Goal: Use online tool/utility: Utilize a website feature to perform a specific function

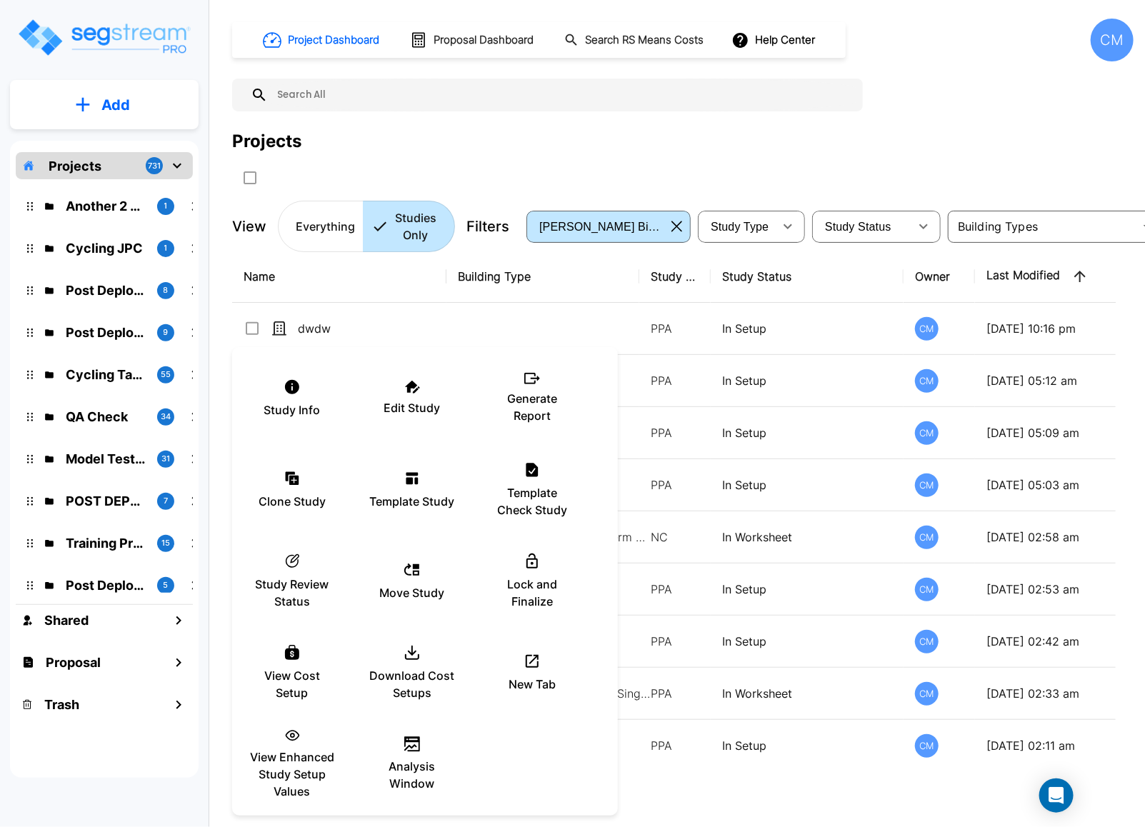
click at [934, 140] on div at bounding box center [572, 413] width 1145 height 827
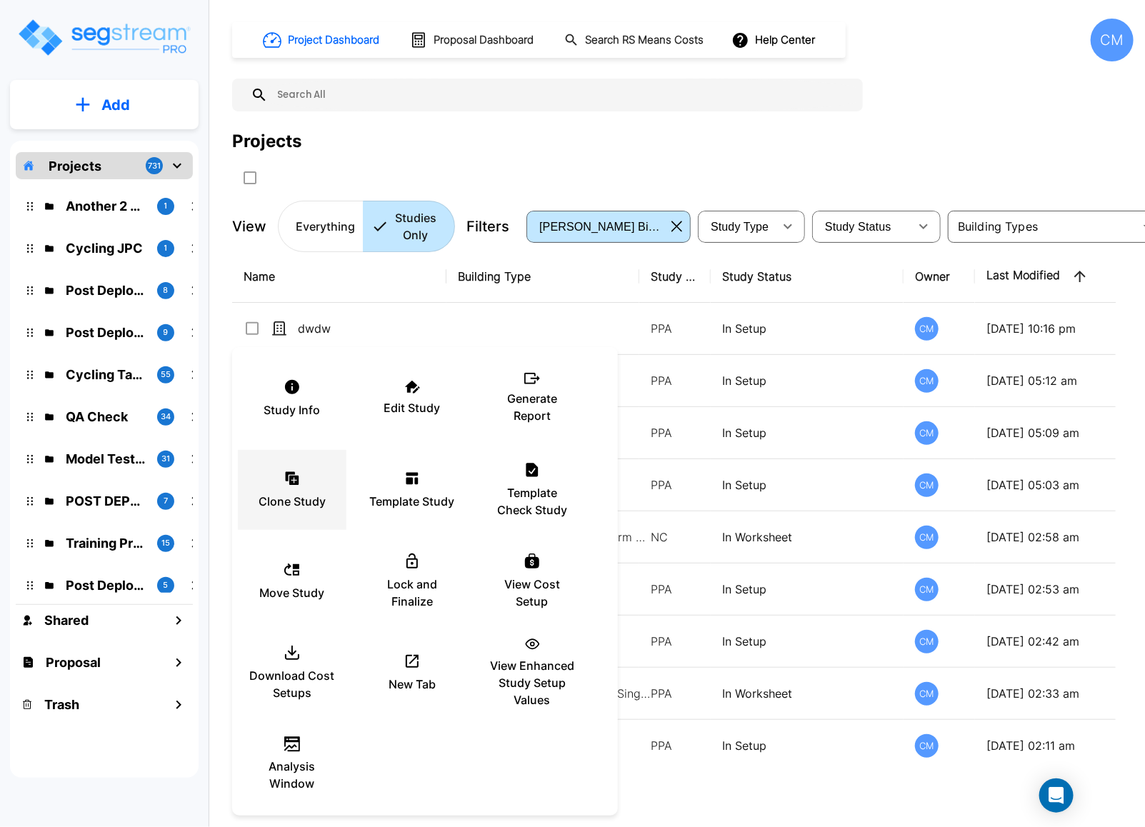
click at [949, 156] on div at bounding box center [572, 413] width 1145 height 827
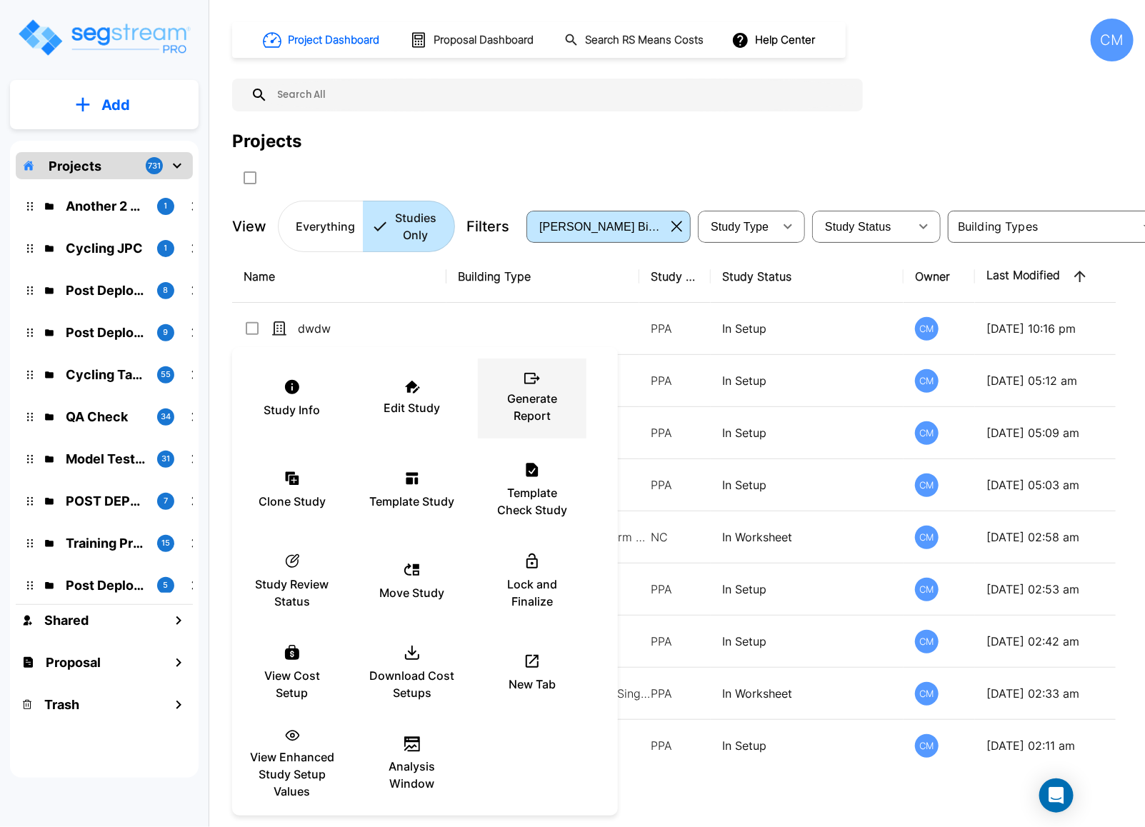
click at [549, 396] on p "Generate Report" at bounding box center [532, 407] width 86 height 34
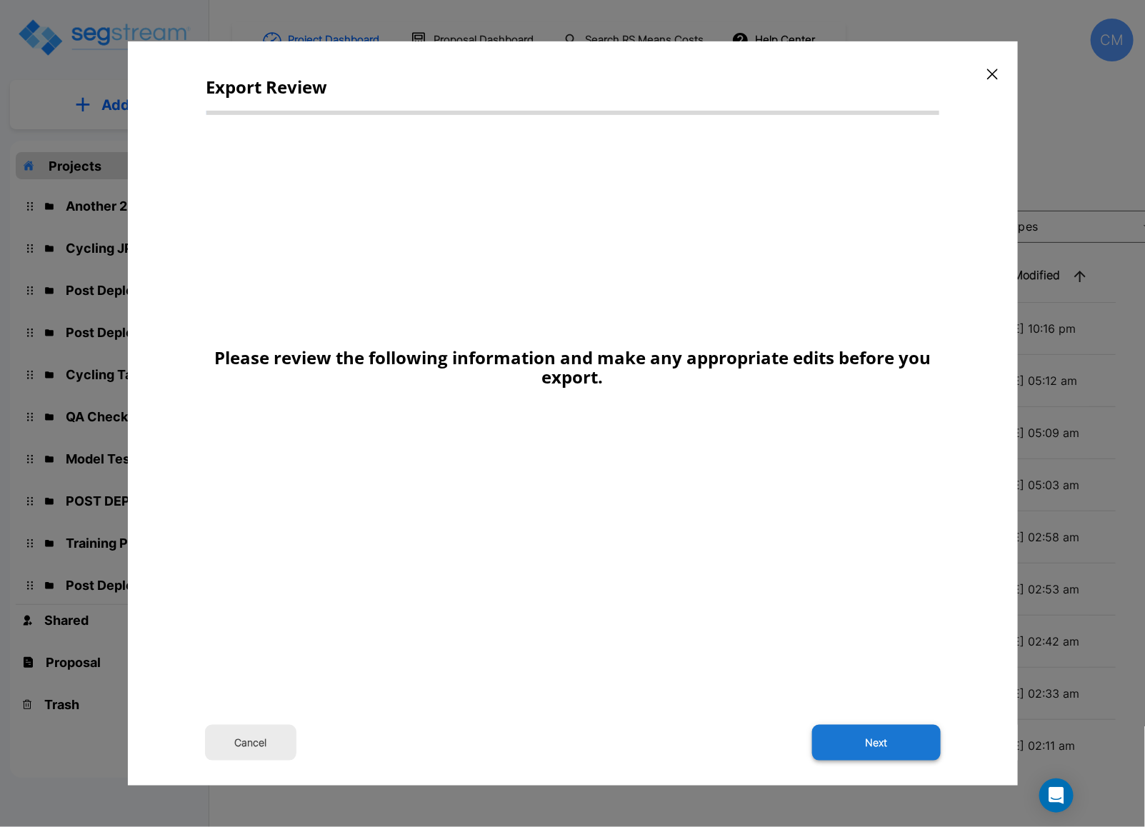
drag, startPoint x: 888, startPoint y: 750, endPoint x: 1, endPoint y: 790, distance: 887.8
click at [888, 750] on button "Next" at bounding box center [876, 743] width 129 height 36
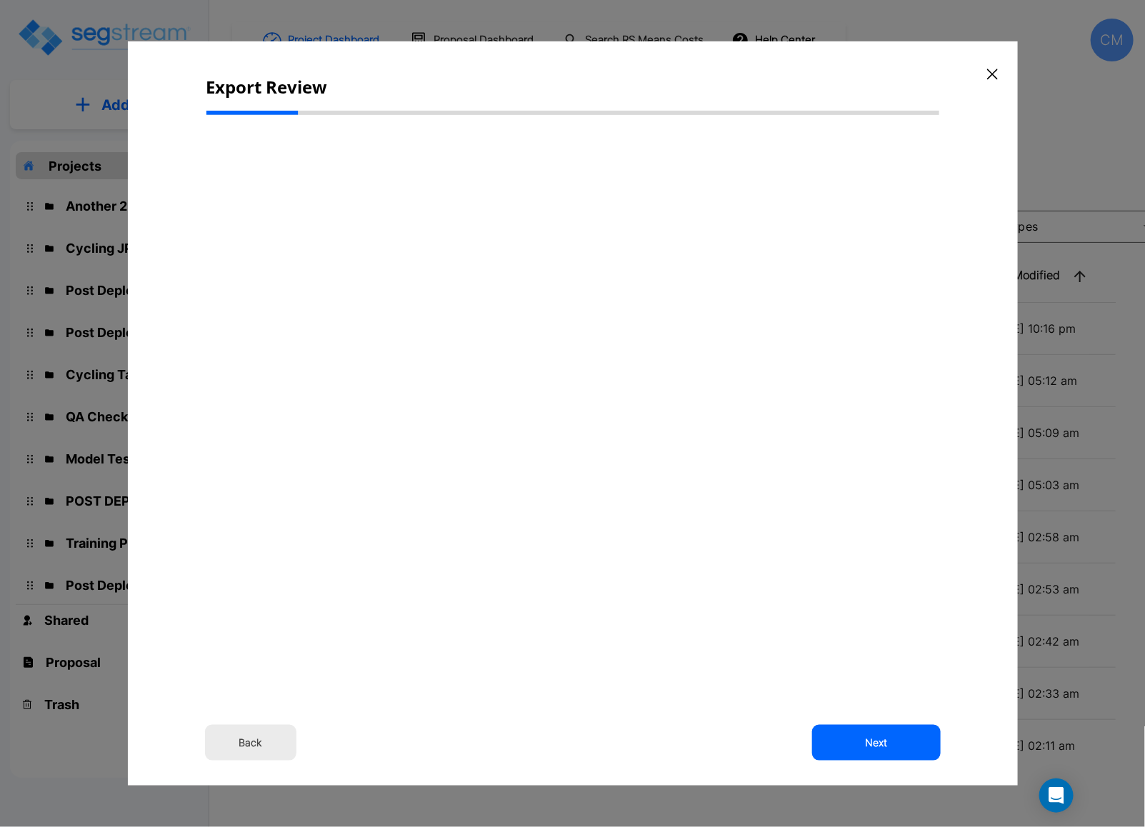
type input "818,671.000,000"
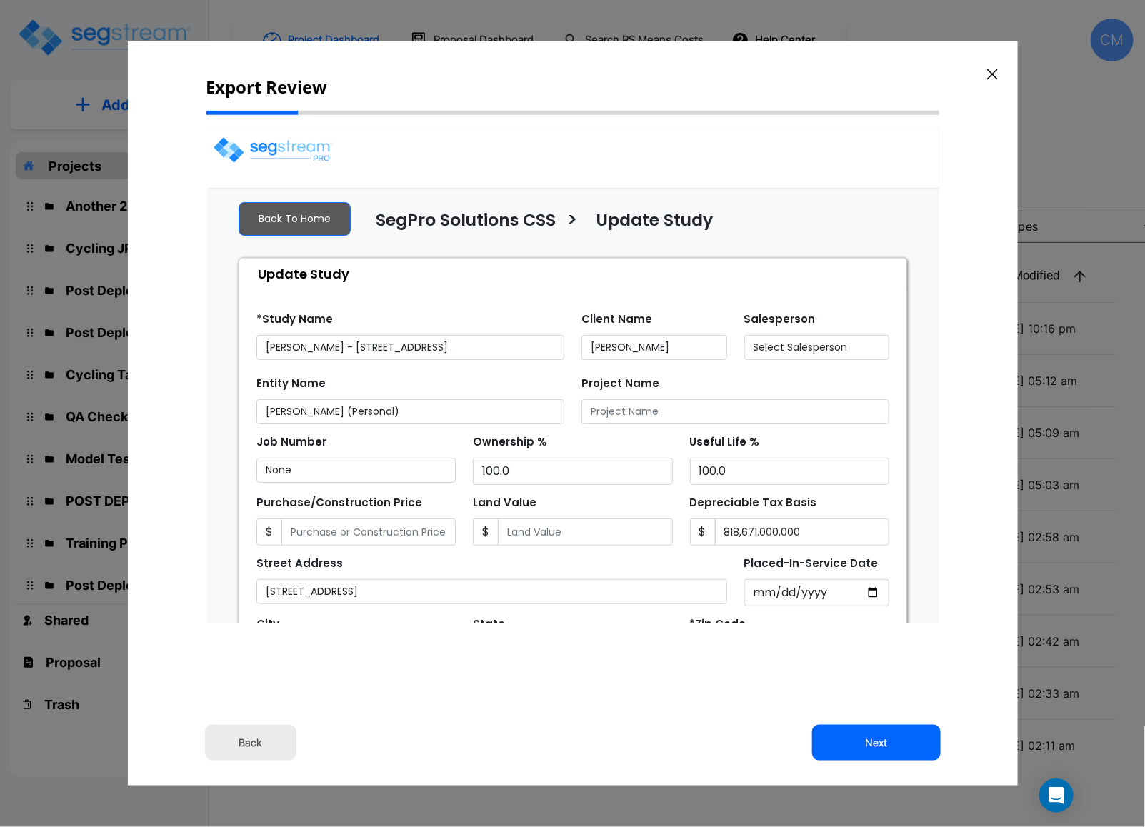
select select "2025"
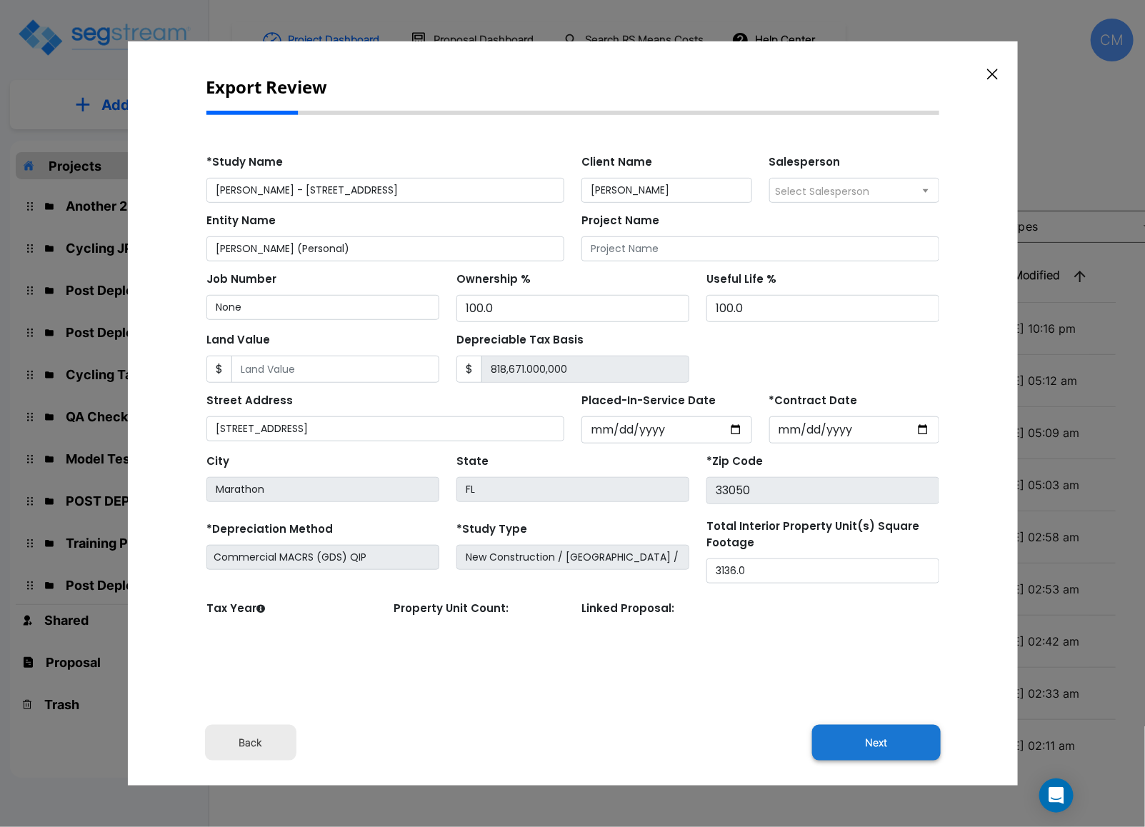
click at [838, 738] on button "Next" at bounding box center [876, 743] width 129 height 36
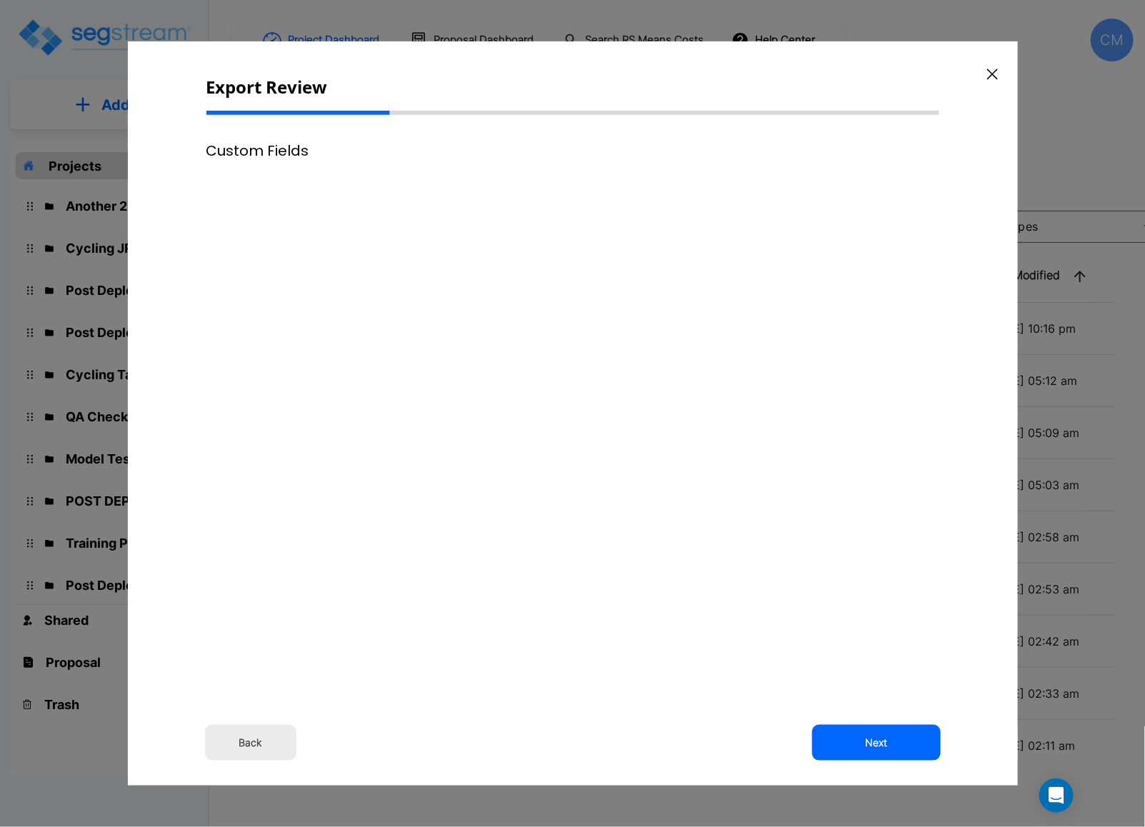
click at [993, 75] on icon "button" at bounding box center [992, 74] width 11 height 11
